Goal: Task Accomplishment & Management: Use online tool/utility

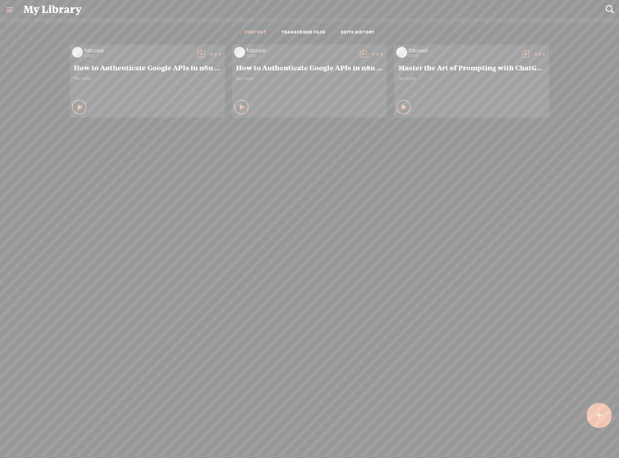
click at [605, 424] on div at bounding box center [598, 414] width 25 height 25
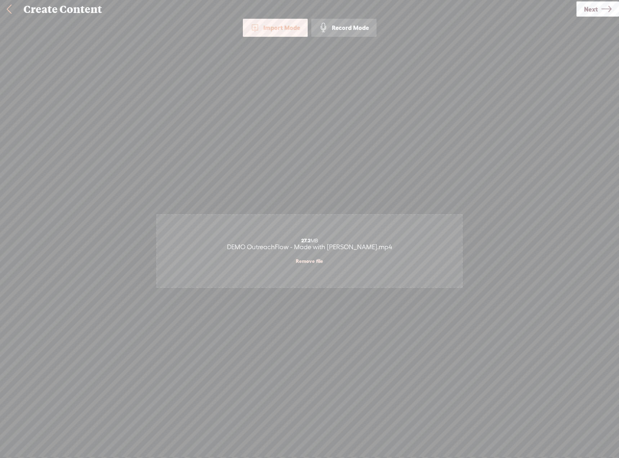
click at [586, 12] on span "Next" at bounding box center [591, 9] width 14 height 18
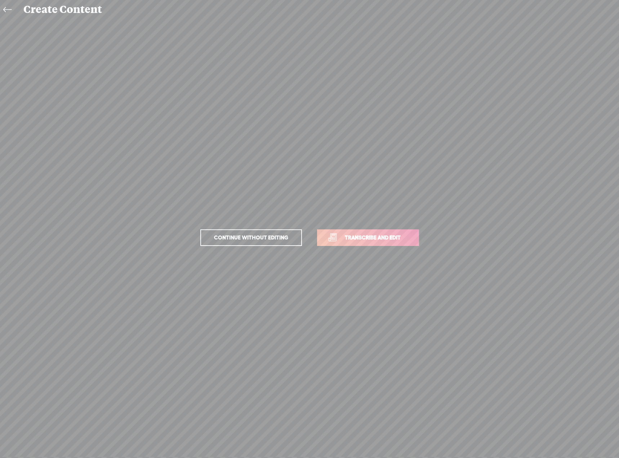
click at [407, 244] on link "Transcribe and edit" at bounding box center [368, 237] width 102 height 17
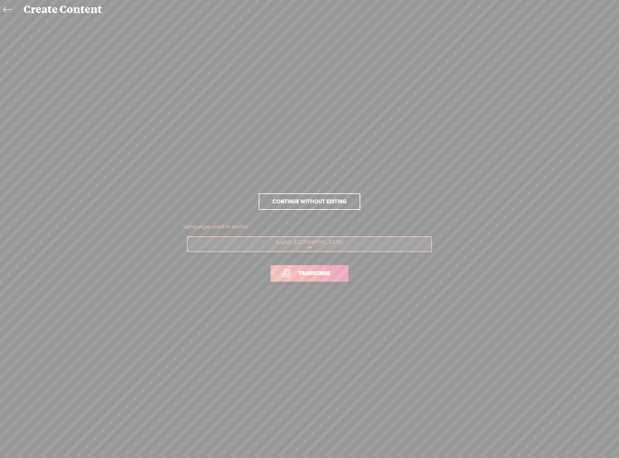
click at [310, 276] on span "Transcribe" at bounding box center [314, 273] width 47 height 8
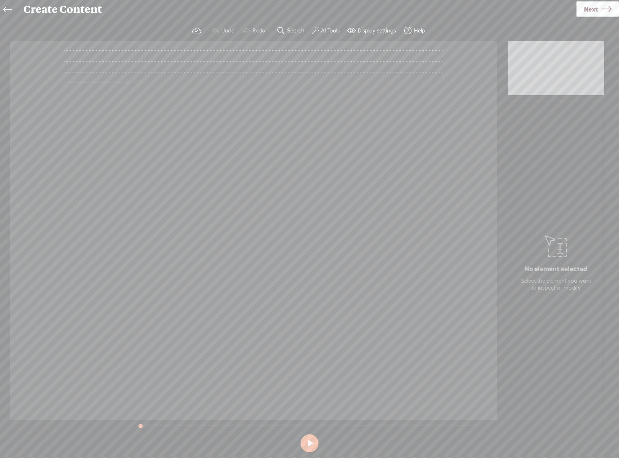
click at [231, 77] on span "·" at bounding box center [231, 71] width 1 height 11
click at [159, 77] on span "·" at bounding box center [158, 71] width 1 height 11
drag, startPoint x: 141, startPoint y: 426, endPoint x: 236, endPoint y: 423, distance: 94.4
click at [197, 423] on div at bounding box center [189, 426] width 17 height 17
drag, startPoint x: 236, startPoint y: 423, endPoint x: 41, endPoint y: 427, distance: 194.9
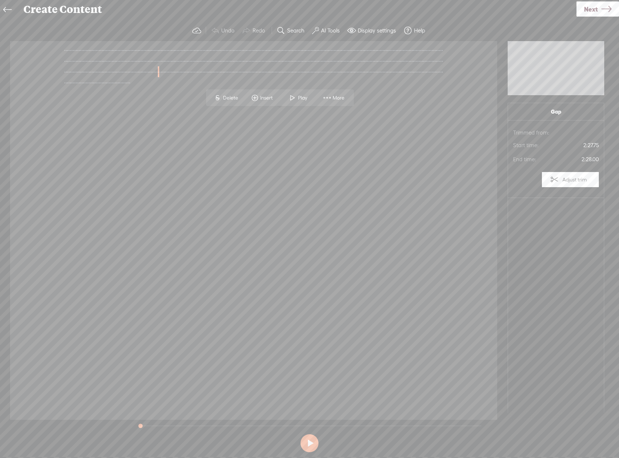
click at [41, 426] on div "Trebble audio editor works best with Google Chrome or Firefox. Please switch yo…" at bounding box center [309, 237] width 604 height 434
click at [11, 7] on icon at bounding box center [7, 10] width 8 height 16
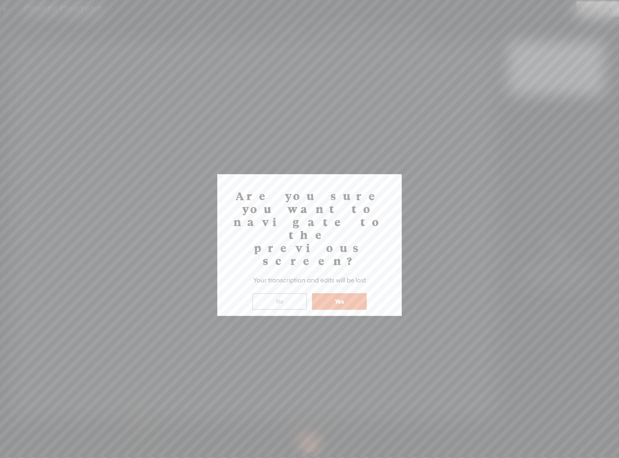
click at [341, 293] on button "Yes" at bounding box center [339, 301] width 55 height 17
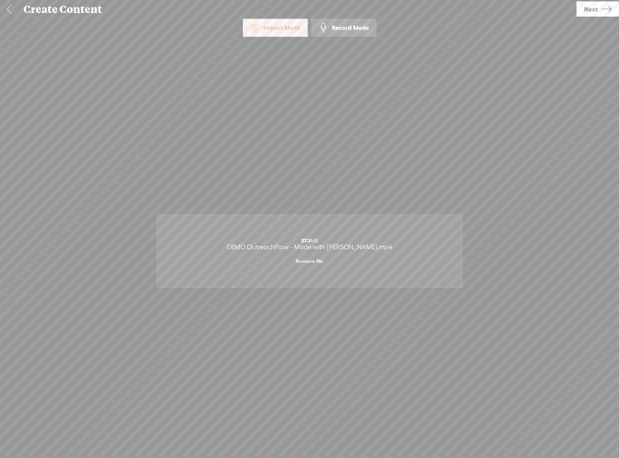
click at [334, 254] on div "27.2 MB DEMO OutreachFlow - Made with Clipchamp.mp4 Remove file" at bounding box center [309, 251] width 305 height 72
click at [425, 86] on div "Click to browse , or drag & drop your audio or video file here (File duration m…" at bounding box center [309, 251] width 305 height 392
click at [608, 3] on icon at bounding box center [606, 9] width 10 height 18
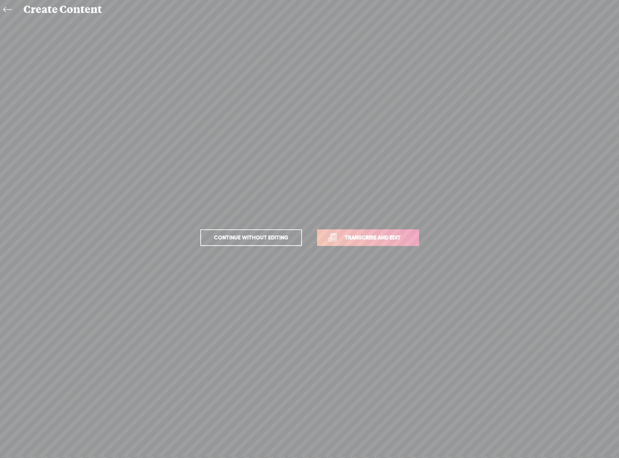
click at [371, 241] on span "Transcribe and edit" at bounding box center [372, 237] width 71 height 8
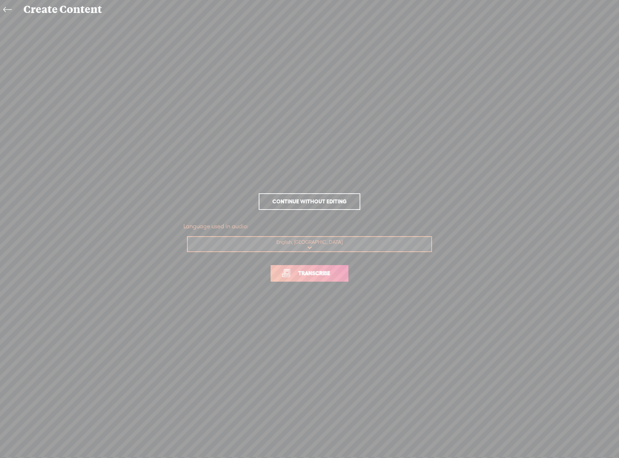
click at [308, 254] on div "Language used in audio: English, US Choose a language Afrikaans Albanian Amhari…" at bounding box center [309, 237] width 252 height 36
click at [313, 247] on select "Choose a language Afrikaans Albanian Amharic Arabic, Gulf Arabic, Modern Standa…" at bounding box center [310, 244] width 244 height 15
click at [309, 271] on span "Transcribe" at bounding box center [314, 273] width 47 height 8
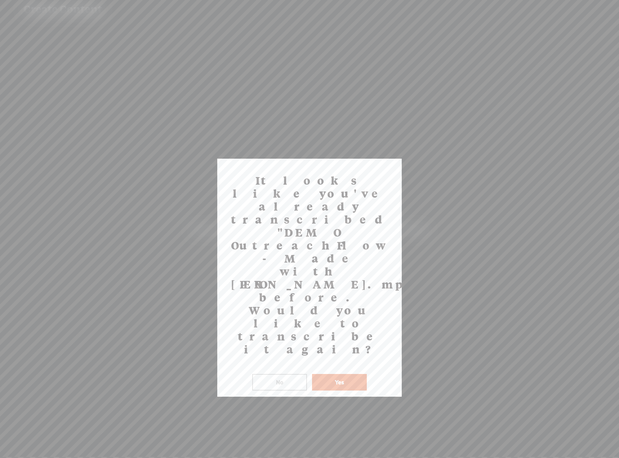
click at [334, 374] on button "Yes" at bounding box center [339, 382] width 55 height 17
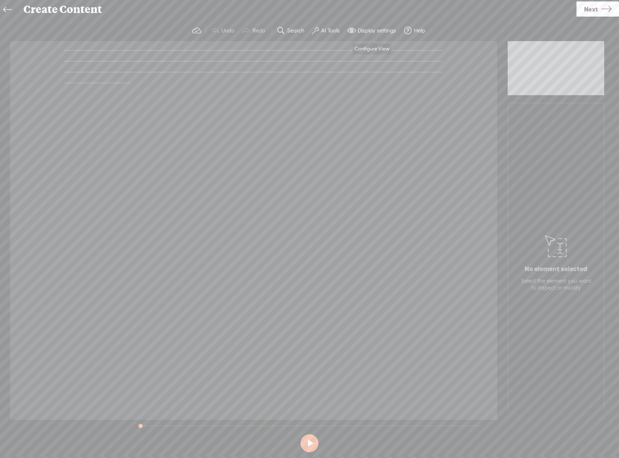
click at [359, 30] on label "Display settings" at bounding box center [377, 30] width 38 height 7
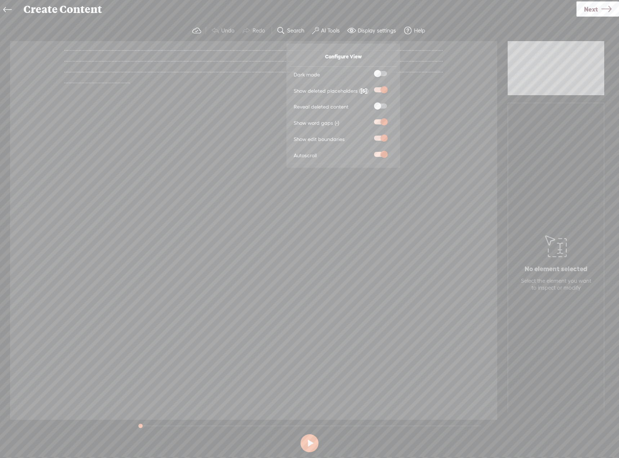
click at [380, 13] on div "Create Content" at bounding box center [297, 9] width 558 height 19
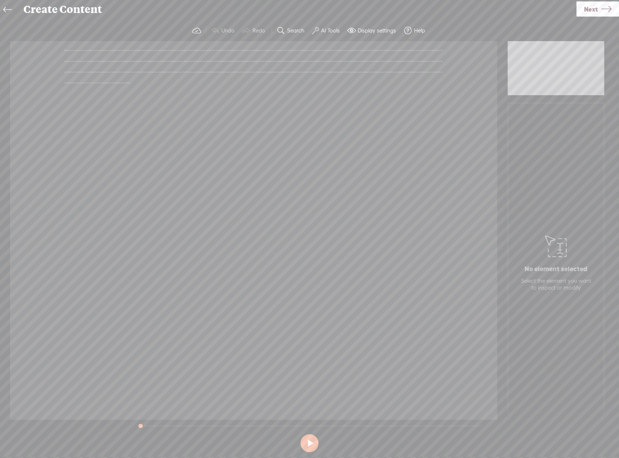
click at [329, 424] on section at bounding box center [311, 425] width 352 height 12
click at [314, 421] on section at bounding box center [311, 425] width 352 height 12
click at [310, 426] on section at bounding box center [311, 425] width 352 height 12
drag, startPoint x: 142, startPoint y: 424, endPoint x: 235, endPoint y: 425, distance: 92.9
click at [235, 425] on div at bounding box center [234, 426] width 17 height 17
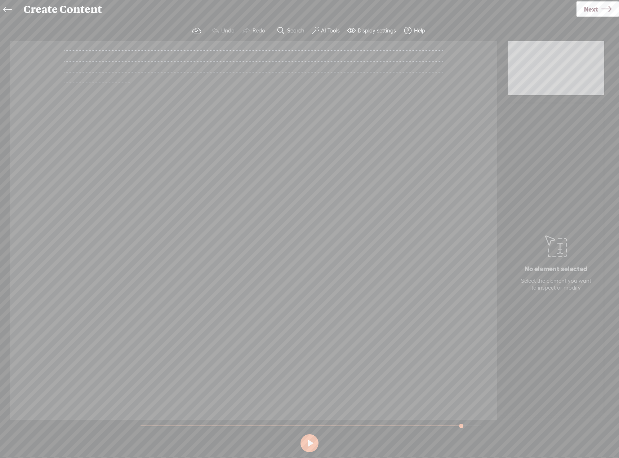
drag, startPoint x: 235, startPoint y: 425, endPoint x: 462, endPoint y: 426, distance: 227.7
click at [462, 426] on div at bounding box center [462, 426] width 17 height 17
drag, startPoint x: 462, startPoint y: 426, endPoint x: 69, endPoint y: 426, distance: 393.0
click at [69, 426] on div "Trebble audio editor works best with Google Chrome or Firefox. Please switch yo…" at bounding box center [309, 237] width 604 height 434
click at [199, 31] on span at bounding box center [196, 30] width 9 height 9
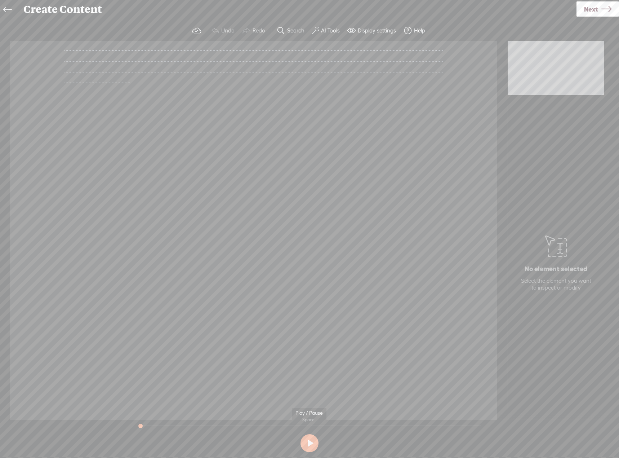
click at [240, 426] on section at bounding box center [311, 425] width 352 height 12
click at [208, 426] on section at bounding box center [311, 425] width 352 height 12
drag, startPoint x: 139, startPoint y: 424, endPoint x: 289, endPoint y: 410, distance: 150.2
click at [289, 410] on div "Trebble audio editor works best with Google Chrome or Firefox. Please switch yo…" at bounding box center [309, 237] width 604 height 434
click at [571, 245] on div "No element selected Select the element you want to inspect or modify" at bounding box center [556, 261] width 81 height 67
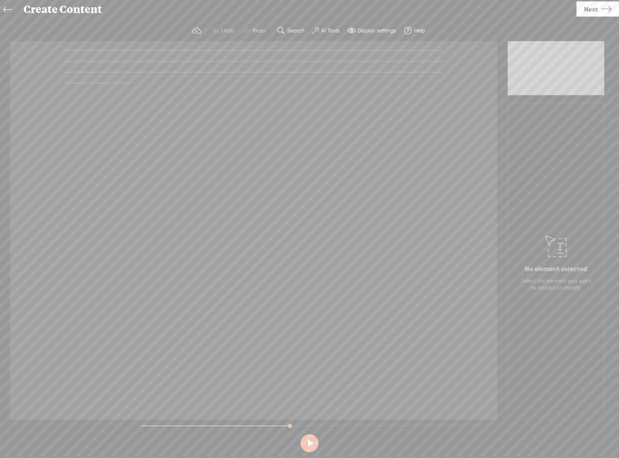
drag, startPoint x: 289, startPoint y: 83, endPoint x: 106, endPoint y: 85, distance: 182.7
click at [114, 87] on div "· · · · · · · · · · · · · · · · · · · · · · · · · · · · · · · · · · · · · · · ·…" at bounding box center [253, 66] width 379 height 43
click at [10, 8] on icon at bounding box center [7, 10] width 8 height 16
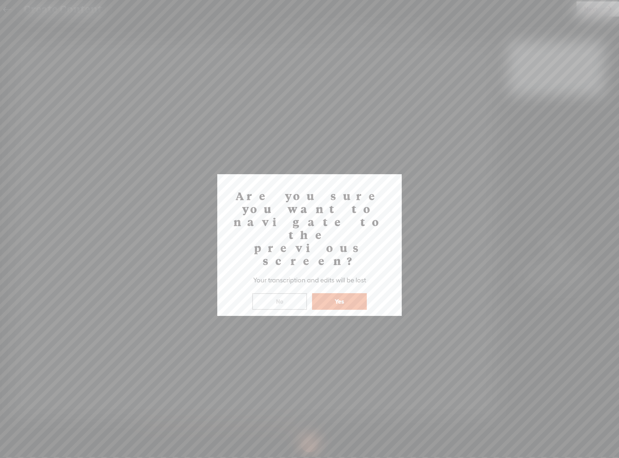
click at [339, 293] on button "Yes" at bounding box center [339, 301] width 55 height 17
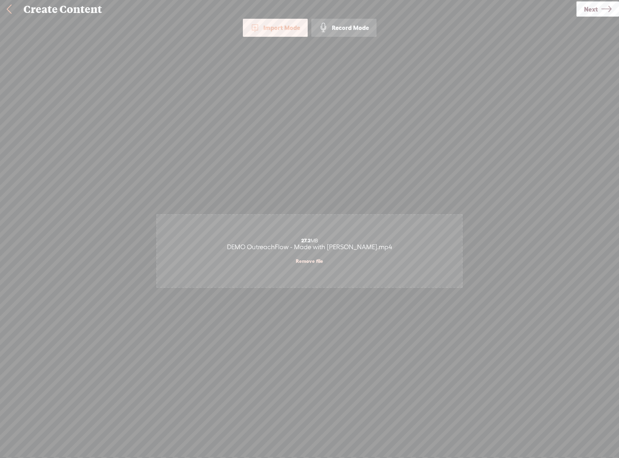
click at [9, 8] on link at bounding box center [9, 9] width 18 height 19
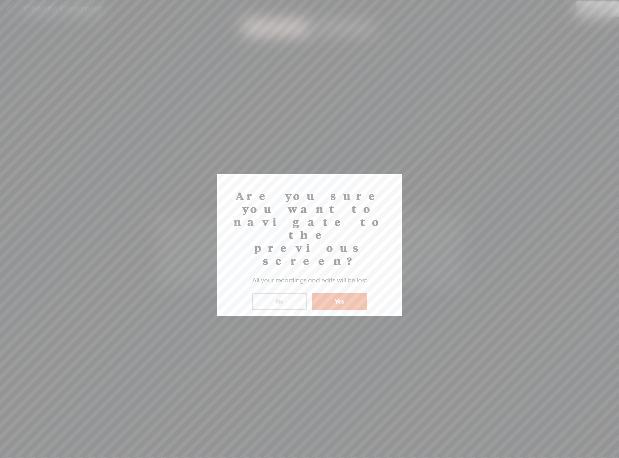
click at [321, 293] on button "Yes" at bounding box center [339, 301] width 55 height 17
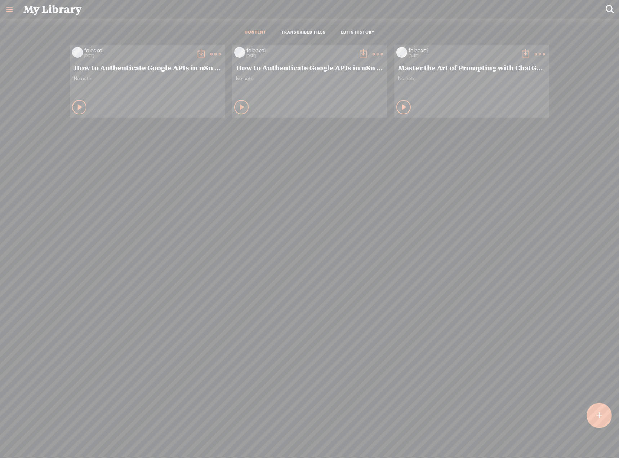
click at [358, 29] on ul "CONTENT TRANSCRIBED FILES EDITS HISTORY" at bounding box center [309, 32] width 191 height 17
click at [350, 32] on link "EDITS HISTORY" at bounding box center [358, 33] width 34 height 6
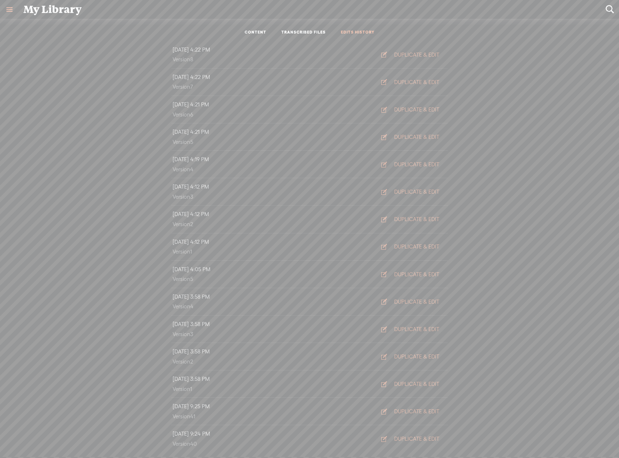
click at [310, 32] on link "TRANSCRIBED FILES" at bounding box center [303, 33] width 44 height 6
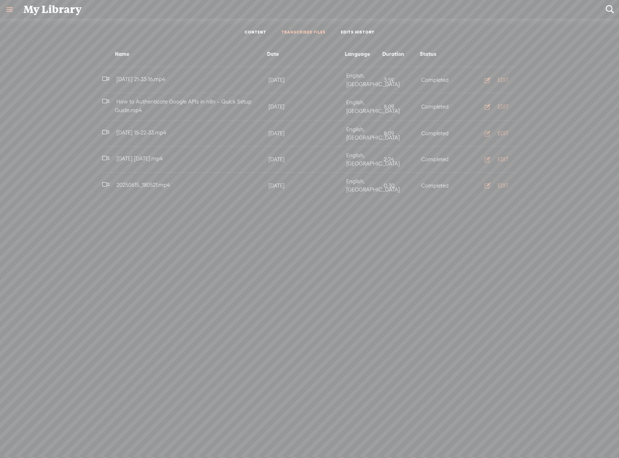
click at [10, 10] on link at bounding box center [9, 9] width 19 height 19
click at [26, 437] on div "SETTINGS" at bounding box center [38, 440] width 26 height 6
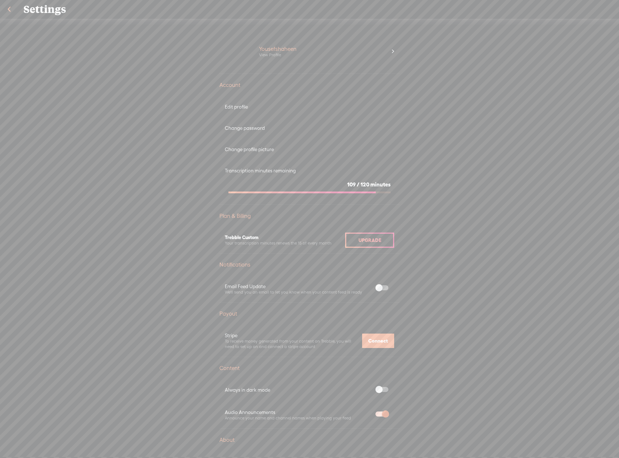
click at [382, 53] on div "Yousefshaheen View Profile" at bounding box center [323, 51] width 138 height 29
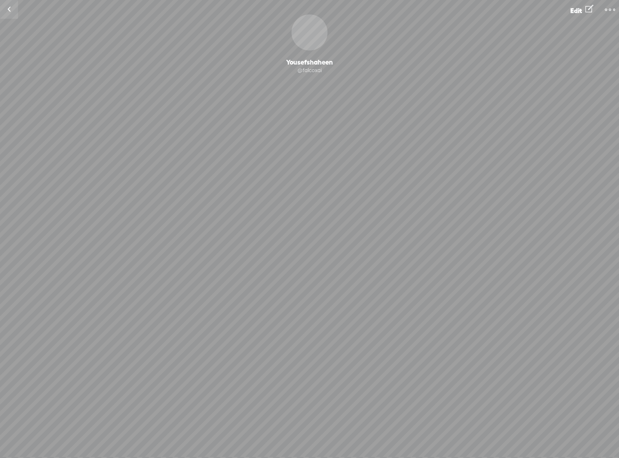
click at [10, 8] on link at bounding box center [9, 9] width 18 height 19
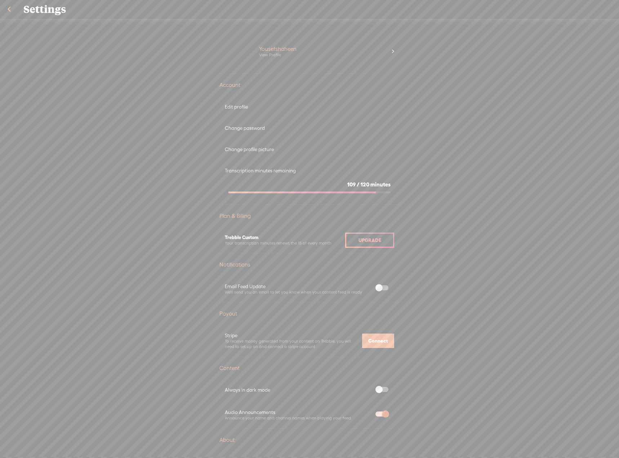
click at [10, 8] on link at bounding box center [9, 9] width 18 height 19
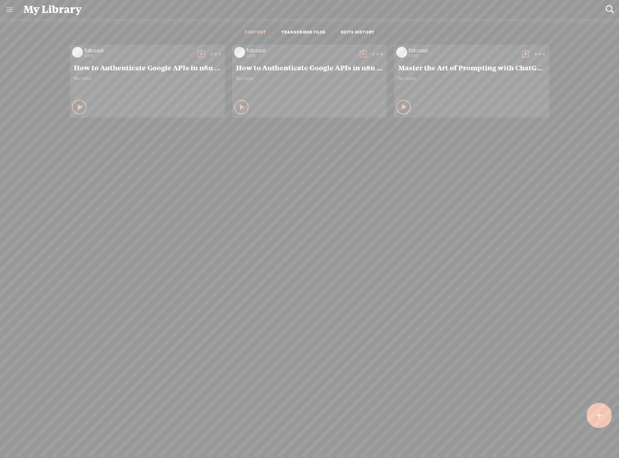
click at [288, 33] on link "TRANSCRIBED FILES" at bounding box center [303, 33] width 44 height 6
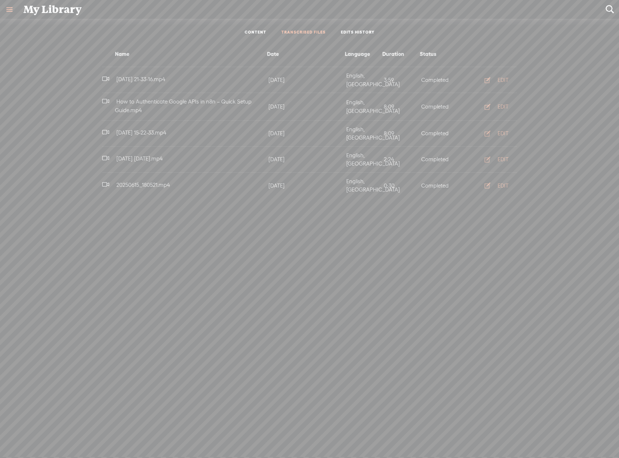
click at [348, 31] on link "EDITS HISTORY" at bounding box center [358, 33] width 34 height 6
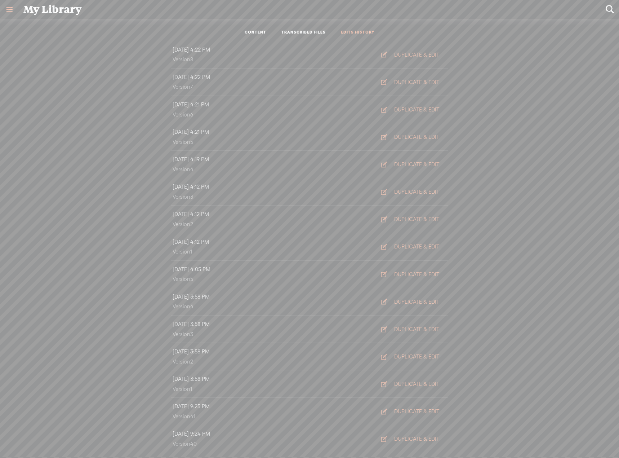
click at [298, 32] on link "TRANSCRIBED FILES" at bounding box center [303, 33] width 44 height 6
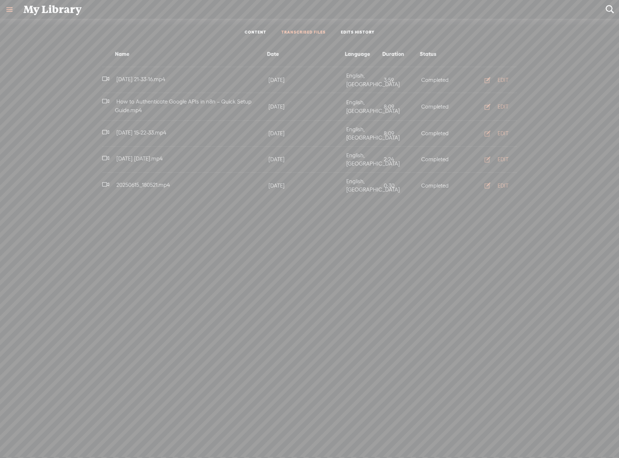
click at [12, 8] on link at bounding box center [9, 9] width 19 height 19
click at [41, 437] on div "SETTINGS" at bounding box center [38, 440] width 26 height 6
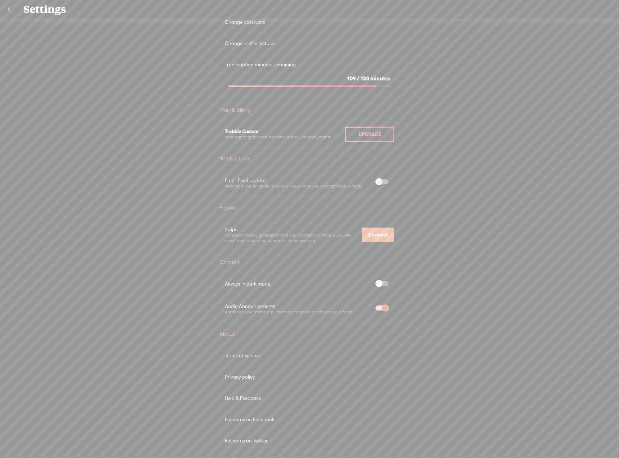
scroll to position [199, 0]
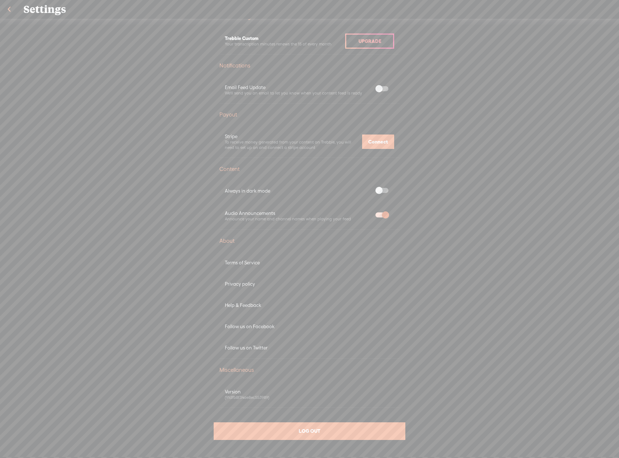
click at [307, 428] on span "LOG OUT" at bounding box center [310, 430] width 22 height 6
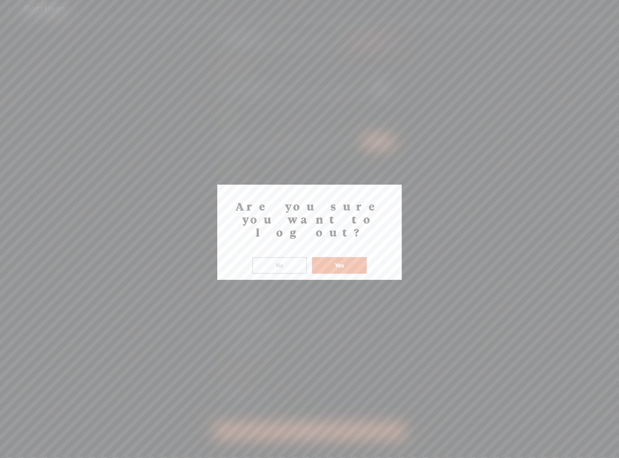
click at [339, 257] on button "Yes" at bounding box center [339, 265] width 55 height 17
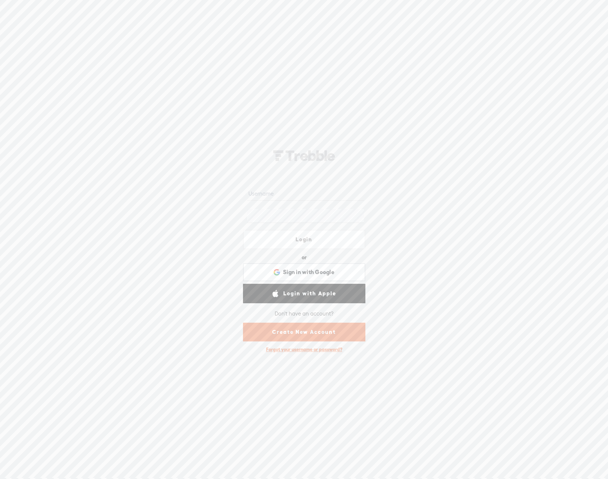
click at [285, 194] on input "text" at bounding box center [305, 194] width 117 height 14
type input "[EMAIL_ADDRESS][DOMAIN_NAME]"
click at [313, 240] on link "Login" at bounding box center [304, 239] width 122 height 19
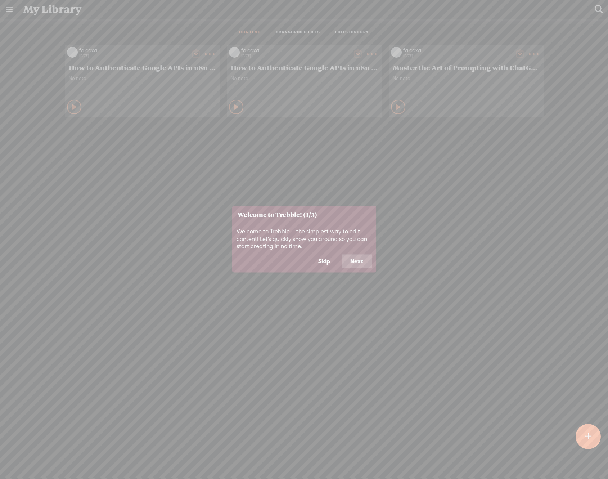
click at [320, 262] on button "Skip" at bounding box center [324, 262] width 29 height 14
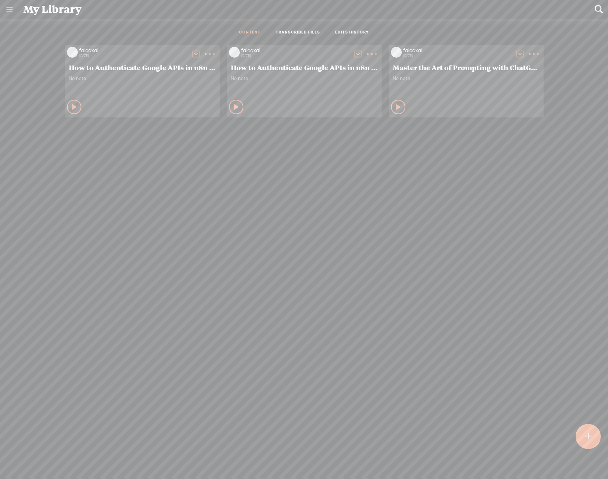
click at [593, 437] on div at bounding box center [589, 437] width 26 height 26
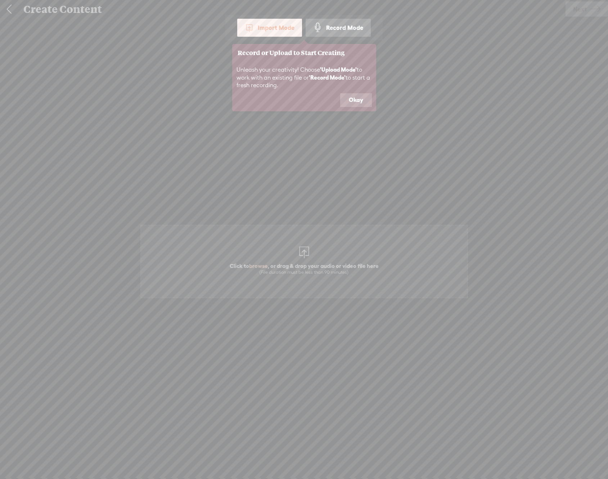
click at [353, 101] on button "Okay" at bounding box center [356, 100] width 32 height 14
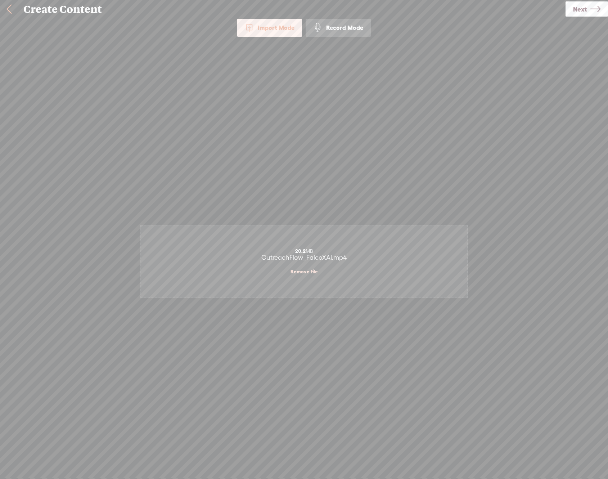
click at [586, 9] on span "Next" at bounding box center [580, 9] width 14 height 18
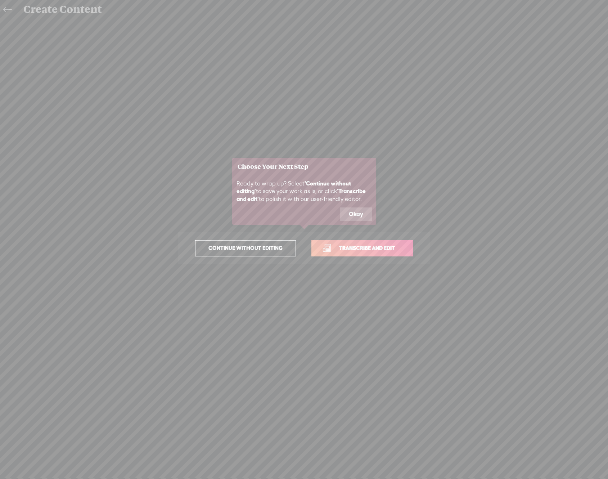
click at [366, 220] on button "Okay" at bounding box center [356, 214] width 32 height 14
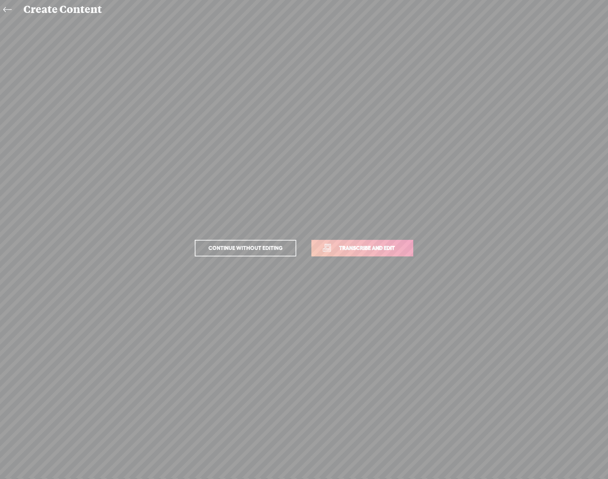
click at [373, 238] on p "Continue without editing Transcribe and edit" at bounding box center [304, 248] width 252 height 32
click at [373, 242] on link "Transcribe and edit" at bounding box center [363, 248] width 102 height 17
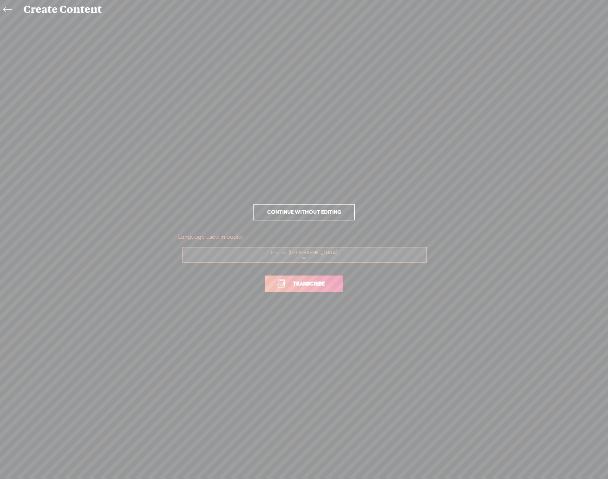
click at [310, 281] on span "Transcribe" at bounding box center [309, 284] width 47 height 8
